Goal: Task Accomplishment & Management: Manage account settings

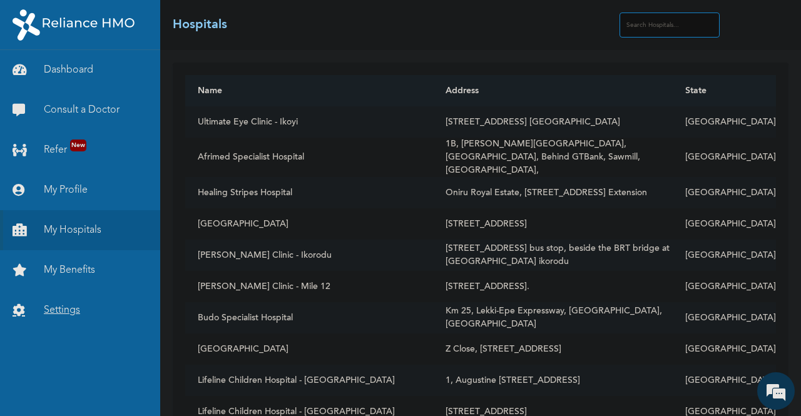
click at [56, 311] on link "Settings" at bounding box center [80, 310] width 160 height 40
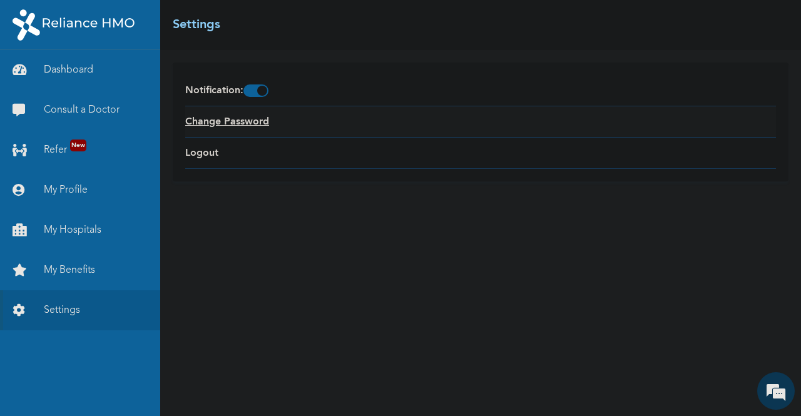
click at [239, 122] on link "Change Password" at bounding box center [227, 122] width 84 height 15
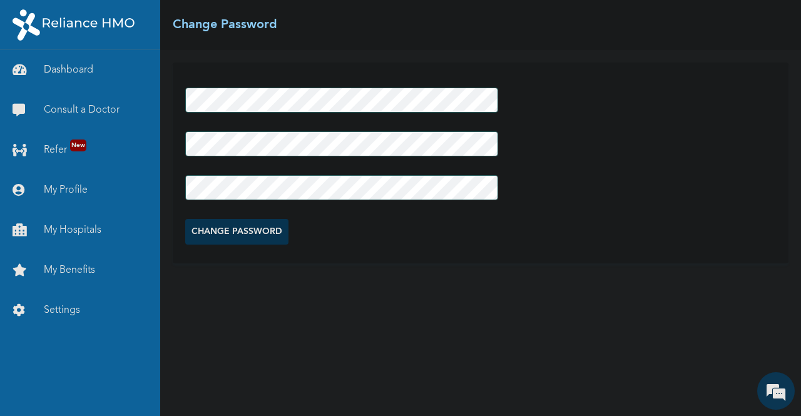
drag, startPoint x: 575, startPoint y: 100, endPoint x: 558, endPoint y: 105, distance: 17.0
click at [573, 95] on div "CHANGE PASSWORD" at bounding box center [481, 163] width 616 height 201
click at [220, 234] on input "CHANGE PASSWORD" at bounding box center [236, 232] width 103 height 26
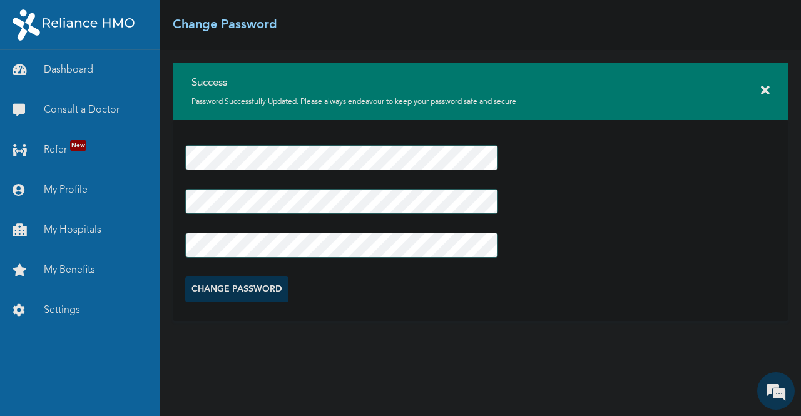
drag, startPoint x: 768, startPoint y: 90, endPoint x: 723, endPoint y: 113, distance: 50.1
click at [766, 91] on icon at bounding box center [765, 91] width 9 height 13
click at [69, 189] on link "My Profile" at bounding box center [80, 190] width 160 height 40
